Goal: Information Seeking & Learning: Learn about a topic

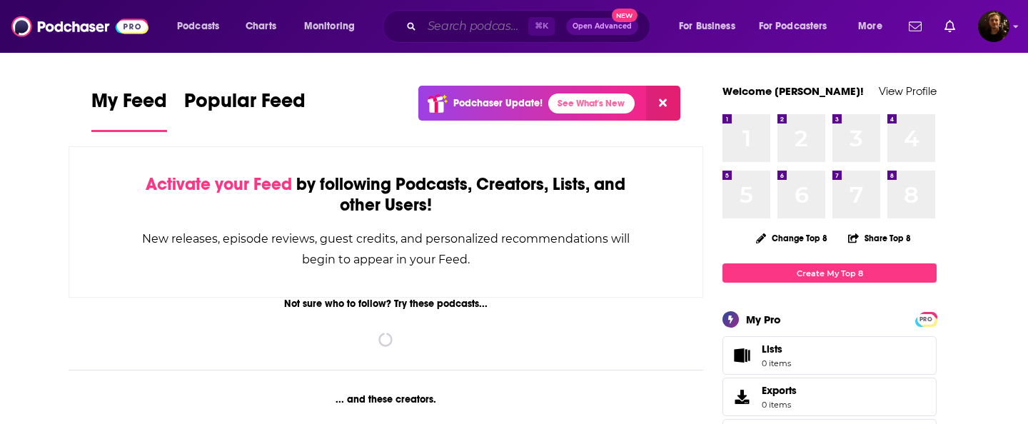
click at [496, 26] on input "Search podcasts, credits, & more..." at bounding box center [475, 26] width 106 height 23
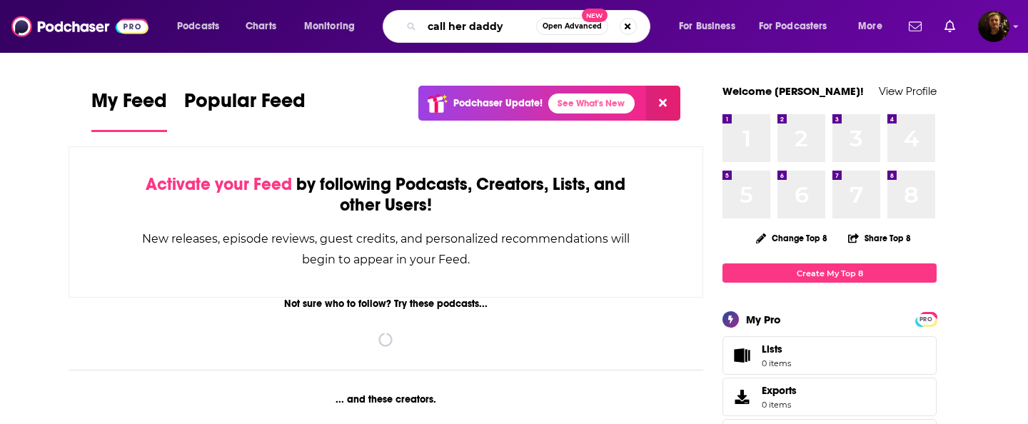
type input "call her daddy"
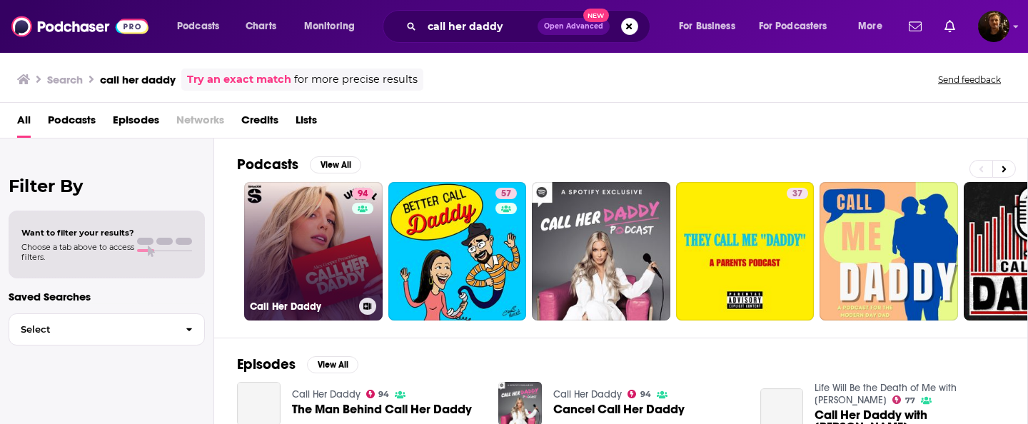
click at [316, 244] on link "94 Call Her Daddy" at bounding box center [313, 251] width 138 height 138
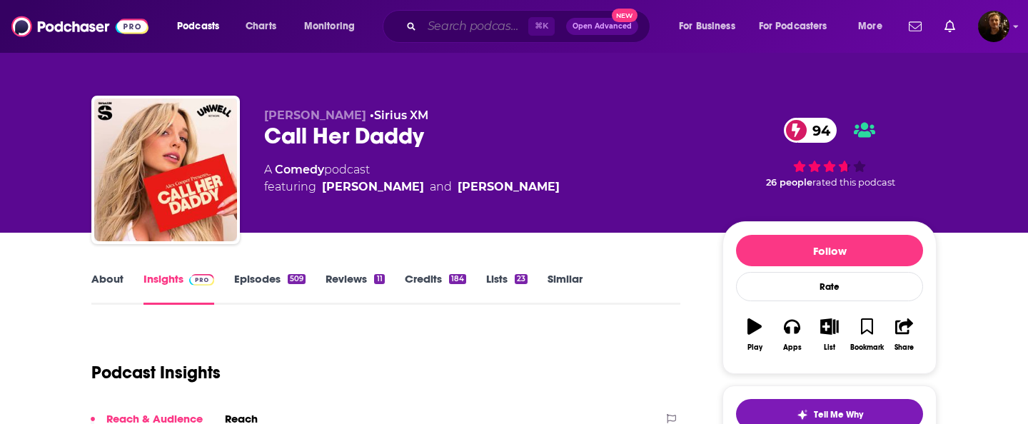
click at [454, 25] on input "Search podcasts, credits, & more..." at bounding box center [475, 26] width 106 height 23
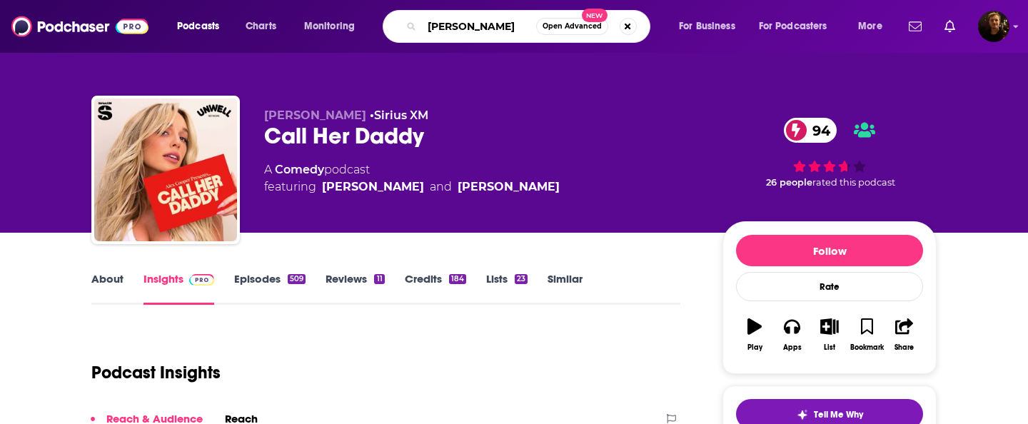
type input "[PERSON_NAME]"
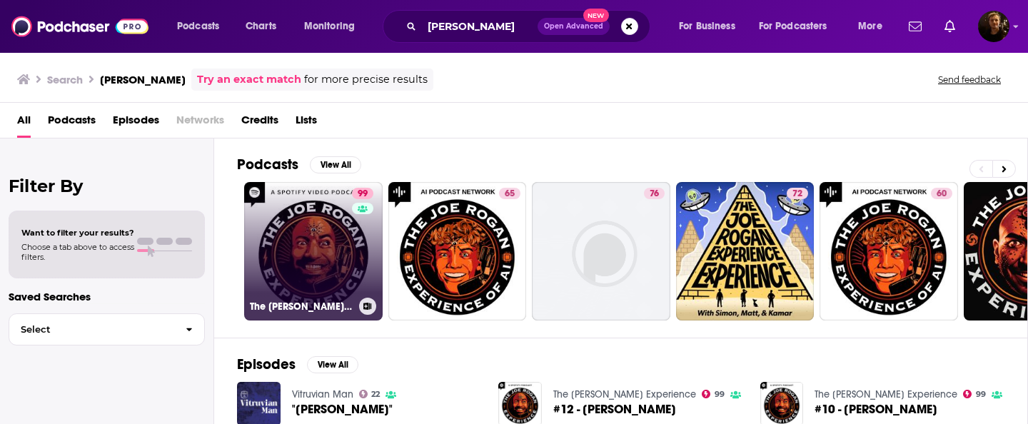
click at [326, 254] on link "99 The [PERSON_NAME] Experience" at bounding box center [313, 251] width 138 height 138
